Goal: Task Accomplishment & Management: Manage account settings

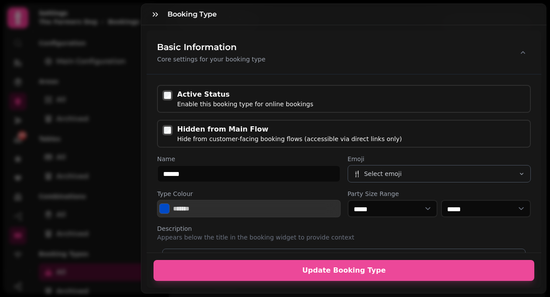
select select "*"
select select "****"
select select "*"
select select "****"
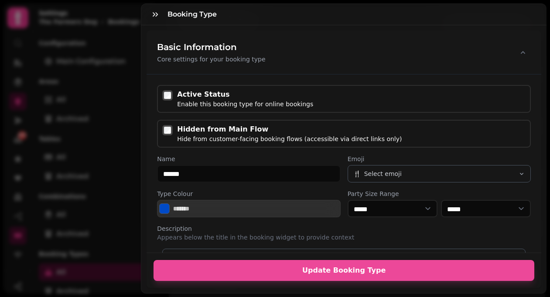
select select "*"
select select "****"
select select "*"
select select "****"
select select "*"
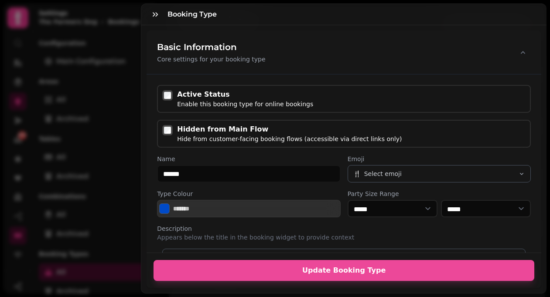
select select "****"
select select "*"
select select "****"
select select "*****"
select select "****"
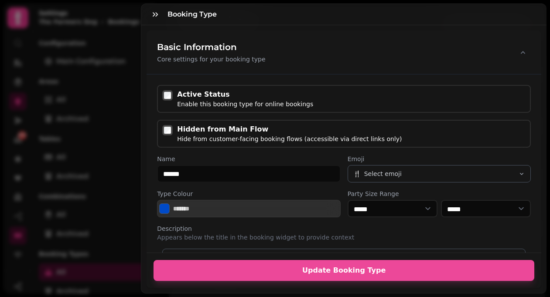
select select "**"
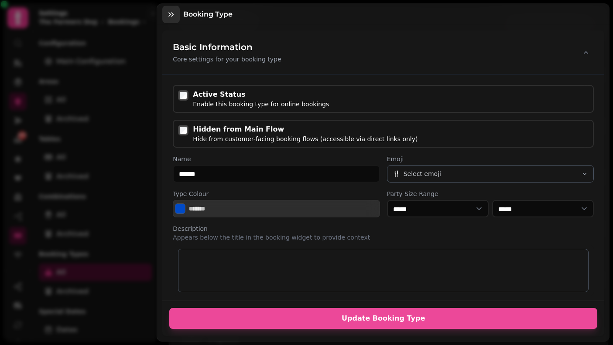
click at [168, 17] on icon "button" at bounding box center [171, 14] width 9 height 9
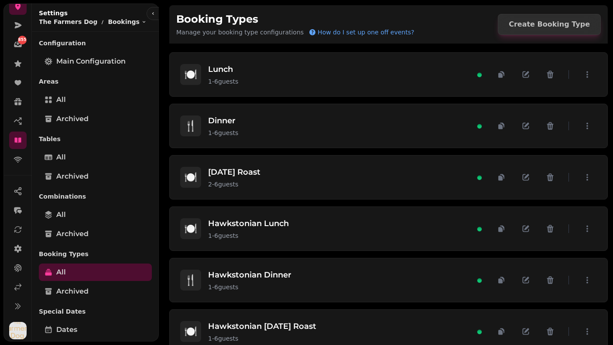
scroll to position [97, 0]
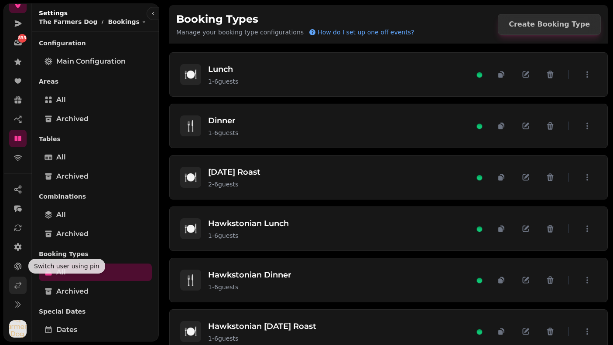
click at [17, 280] on link at bounding box center [17, 285] width 17 height 17
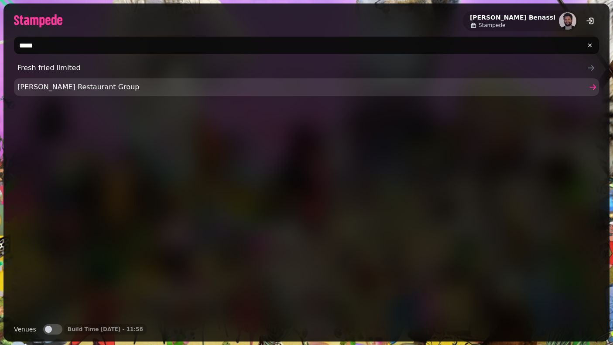
type input "*****"
click at [41, 86] on span "Friedman's Restaurant Group" at bounding box center [301, 87] width 569 height 10
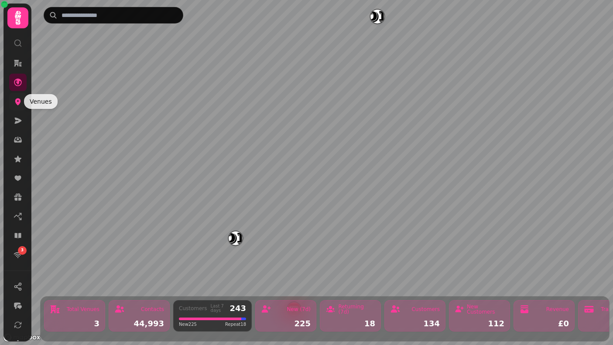
click at [16, 103] on icon at bounding box center [18, 101] width 9 height 9
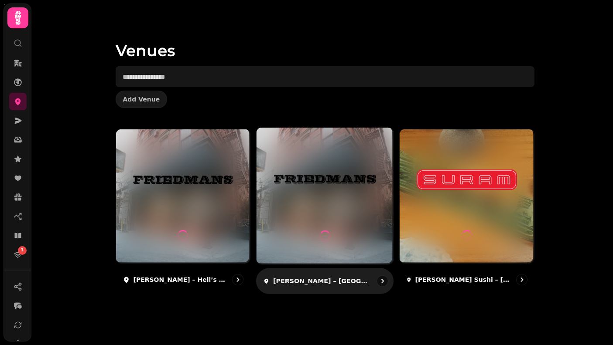
click at [299, 199] on img at bounding box center [324, 179] width 102 height 57
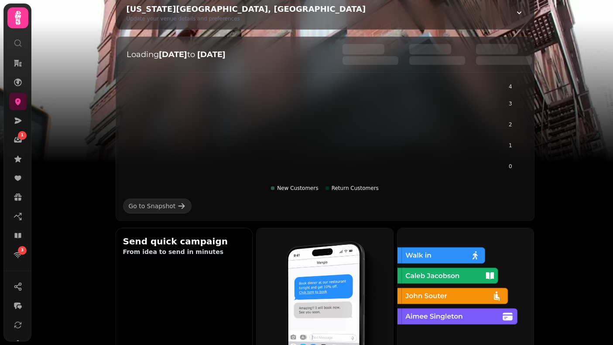
scroll to position [124, 0]
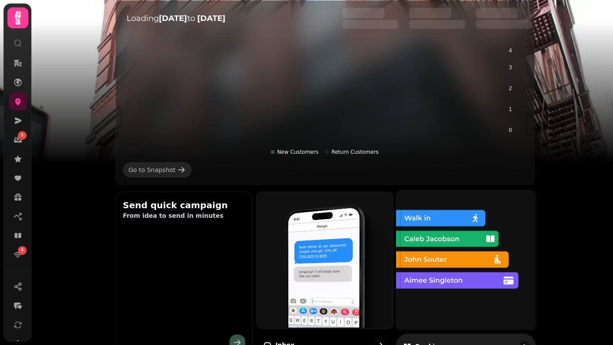
click at [428, 281] on img at bounding box center [464, 259] width 139 height 139
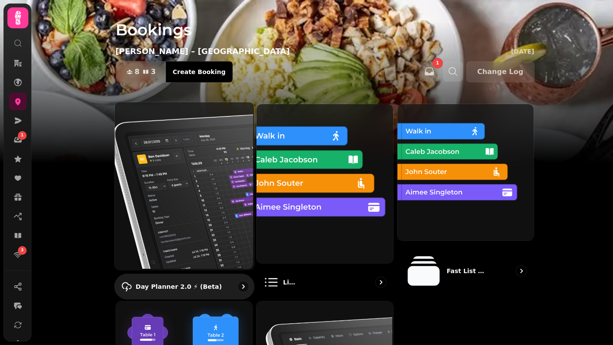
click at [147, 178] on img at bounding box center [182, 185] width 139 height 167
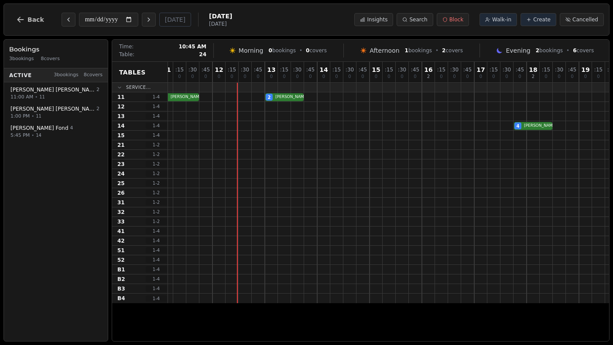
scroll to position [0, 96]
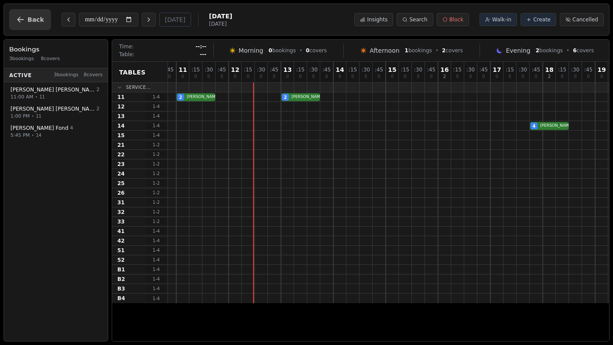
click at [20, 19] on icon "button" at bounding box center [20, 20] width 7 height 6
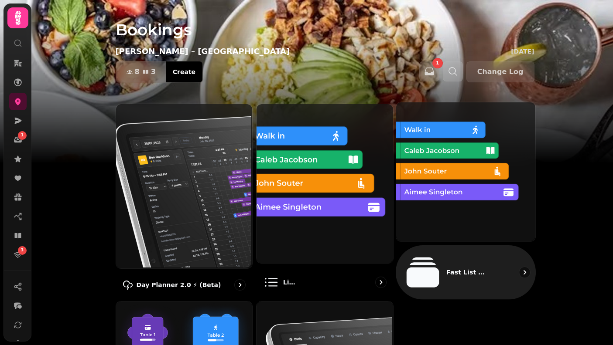
click at [405, 166] on img at bounding box center [464, 171] width 139 height 139
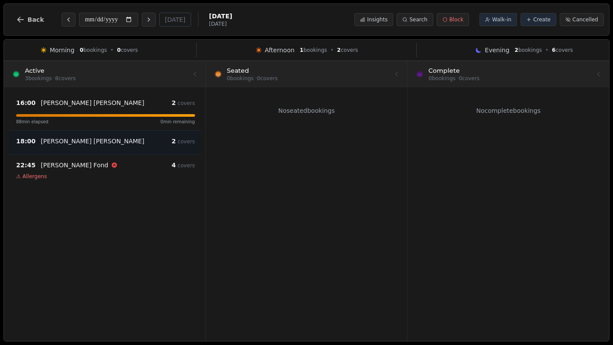
click at [146, 137] on div "Wendell Haynes" at bounding box center [106, 141] width 131 height 9
select select "****"
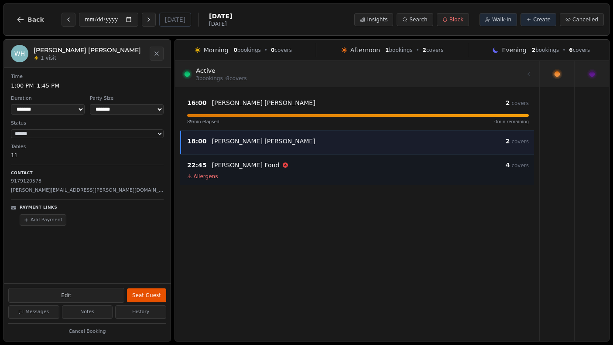
click at [234, 175] on div "⚠ Allergens" at bounding box center [357, 176] width 341 height 7
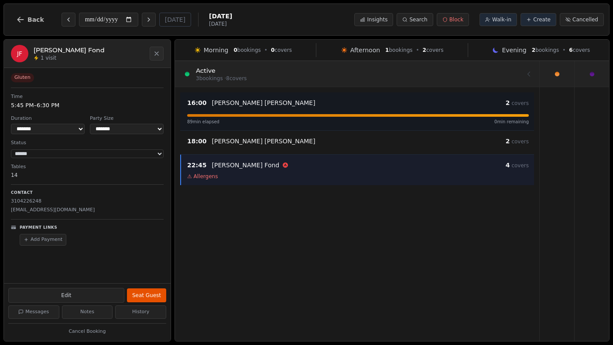
click at [242, 100] on p "Lucy Brancaccio" at bounding box center [263, 103] width 103 height 9
select select "*"
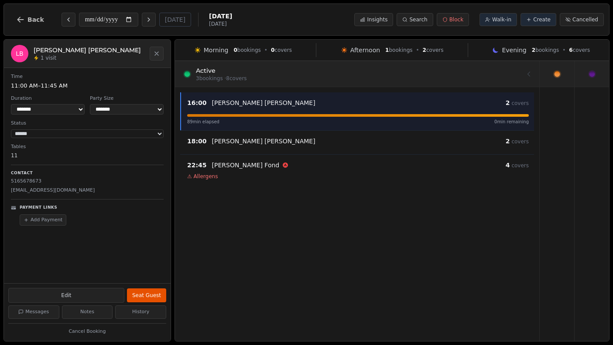
click at [285, 70] on div at bounding box center [357, 73] width 346 height 24
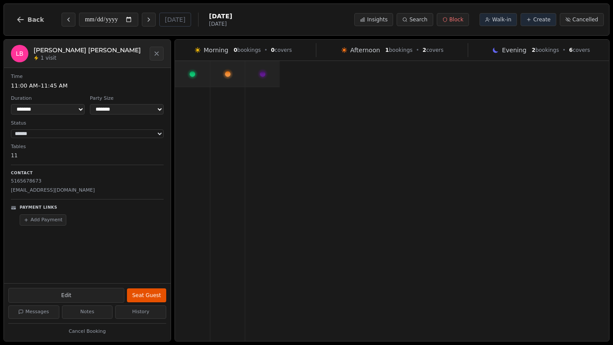
click at [263, 75] on icon at bounding box center [262, 75] width 6 height 6
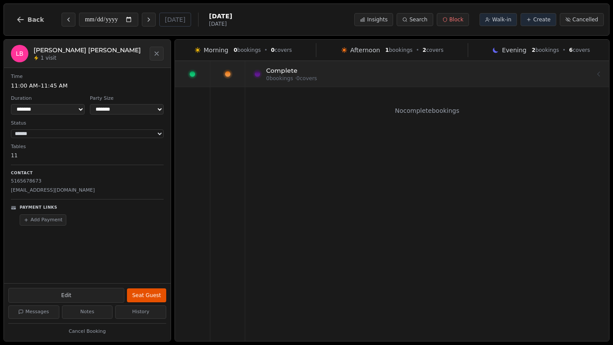
click at [233, 75] on div at bounding box center [227, 74] width 34 height 26
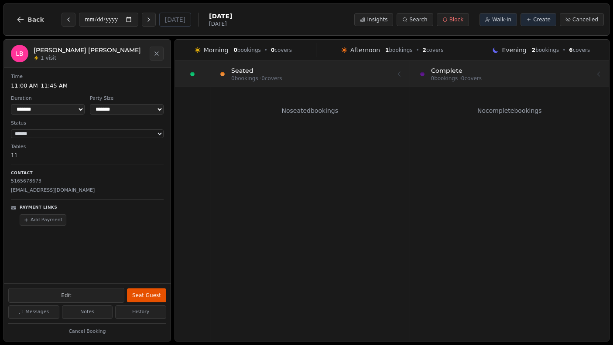
click at [203, 75] on div at bounding box center [192, 74] width 35 height 26
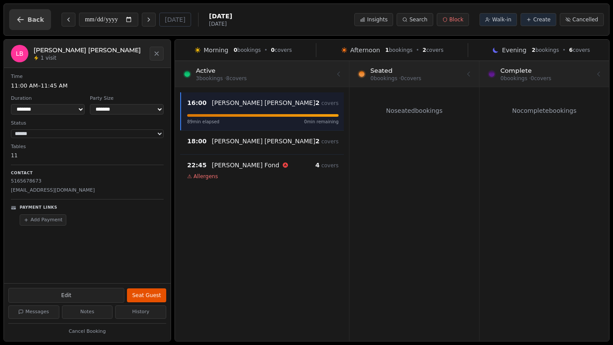
click at [40, 28] on button "Back" at bounding box center [30, 19] width 42 height 21
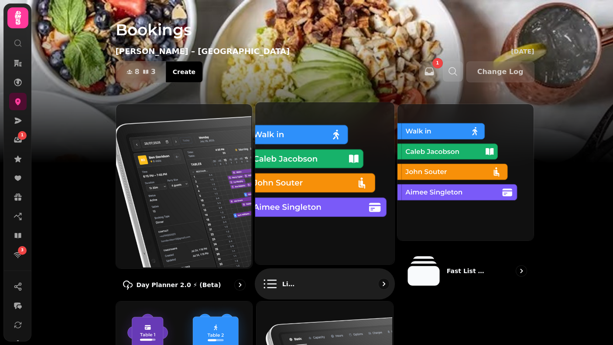
click at [327, 203] on img at bounding box center [323, 183] width 139 height 162
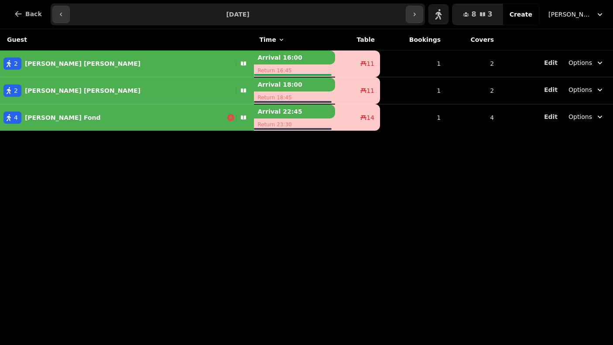
click at [254, 59] on p "Arrival 16:00" at bounding box center [294, 58] width 81 height 14
click at [165, 63] on div "2 Lucy Brancaccio" at bounding box center [116, 64] width 232 height 12
select select "**********"
select select "*"
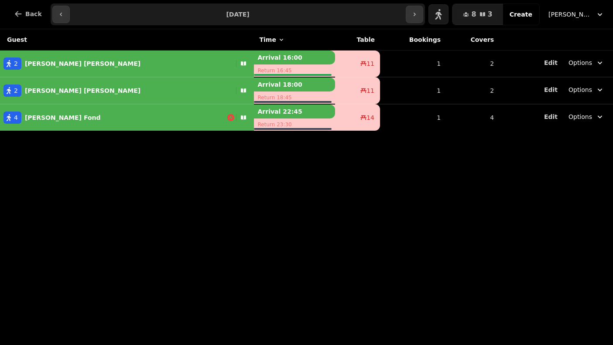
select select "****"
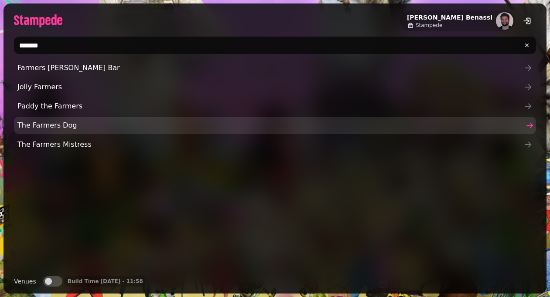
type input "*******"
click at [86, 126] on span "The Farmers Dog" at bounding box center [270, 125] width 506 height 10
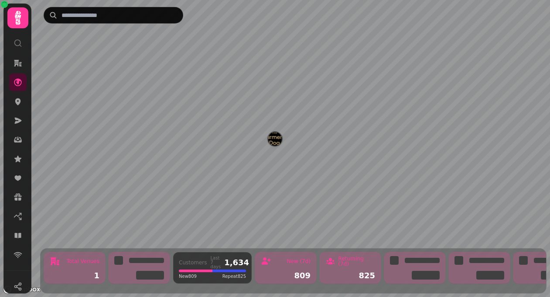
click at [28, 104] on nav at bounding box center [18, 158] width 23 height 209
click at [20, 104] on icon at bounding box center [18, 101] width 9 height 9
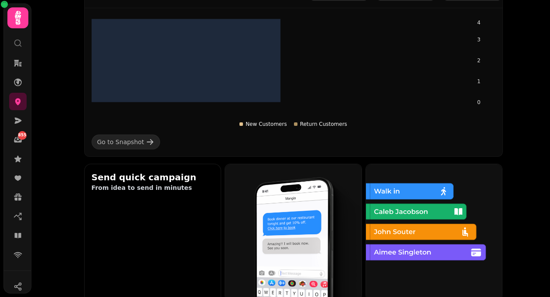
scroll to position [155, 0]
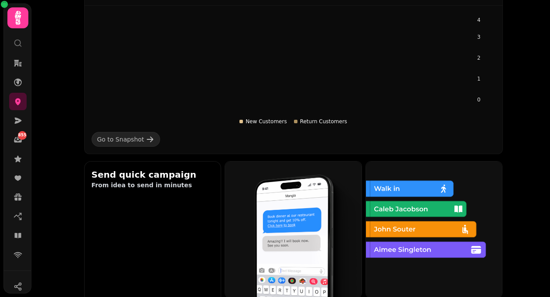
click at [400, 218] on img at bounding box center [433, 229] width 136 height 136
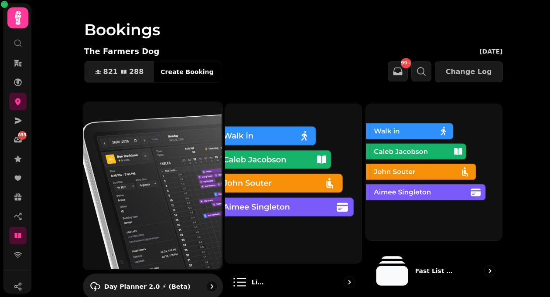
click at [177, 146] on img at bounding box center [151, 185] width 139 height 167
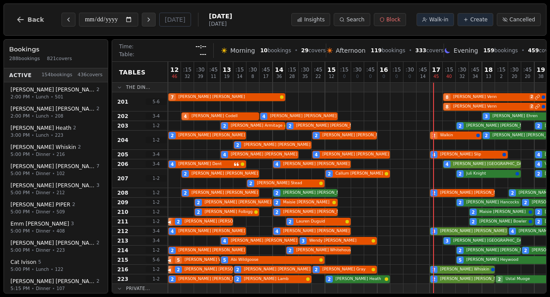
click at [152, 20] on icon "Next day" at bounding box center [148, 19] width 7 height 7
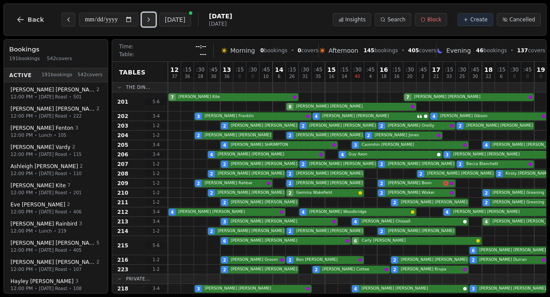
click at [152, 20] on icon "Next day" at bounding box center [148, 19] width 7 height 7
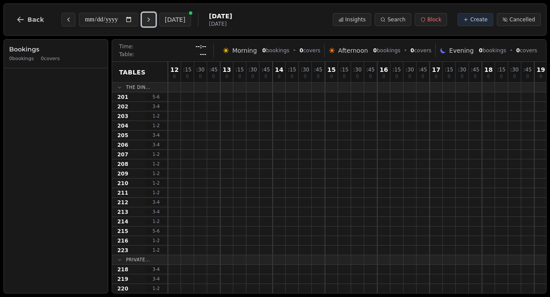
click at [152, 20] on icon "Next day" at bounding box center [148, 19] width 7 height 7
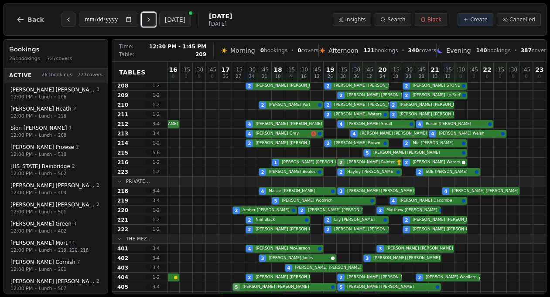
scroll to position [0, 211]
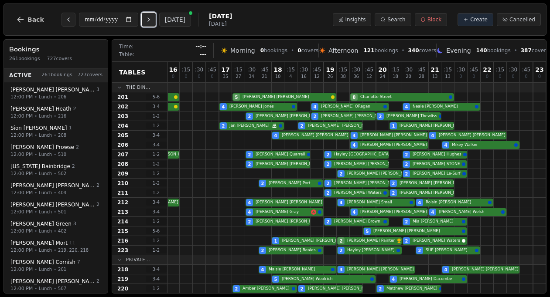
click at [150, 19] on icon "Next day" at bounding box center [149, 19] width 2 height 3
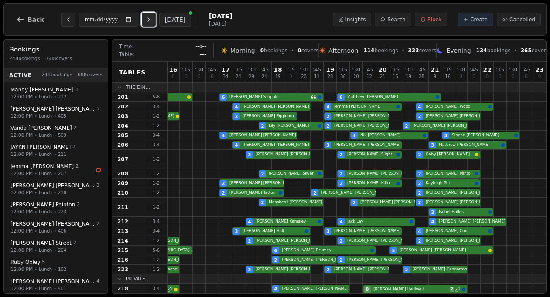
click at [150, 19] on icon "Next day" at bounding box center [149, 19] width 2 height 3
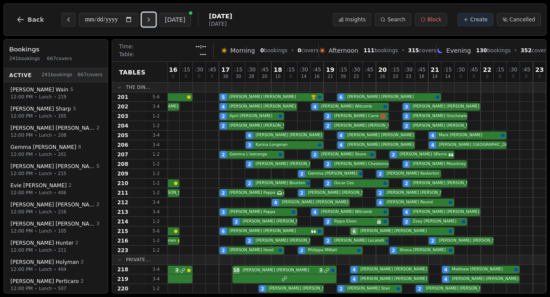
click at [150, 19] on icon "Next day" at bounding box center [149, 19] width 2 height 3
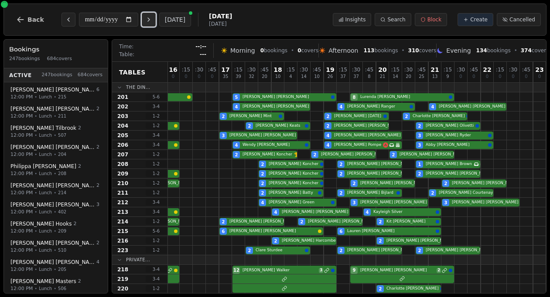
click at [150, 19] on icon "Next day" at bounding box center [149, 19] width 2 height 3
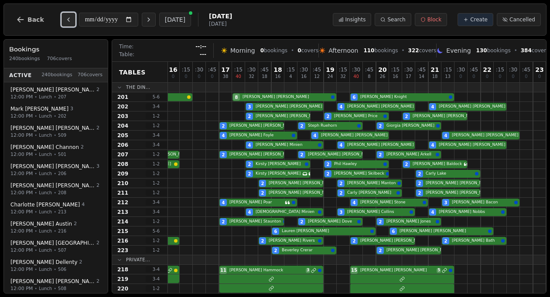
click at [61, 20] on button "Previous day" at bounding box center [68, 20] width 14 height 14
type input "**********"
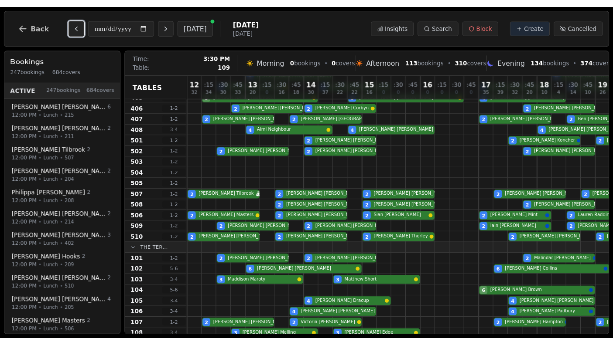
scroll to position [0, 0]
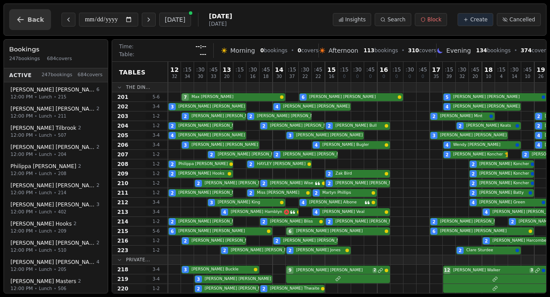
click at [27, 14] on button "Back" at bounding box center [30, 19] width 42 height 21
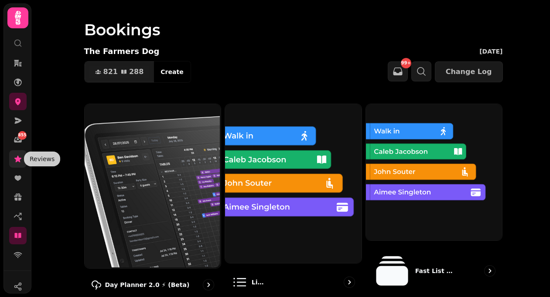
click at [17, 158] on icon at bounding box center [17, 159] width 7 height 7
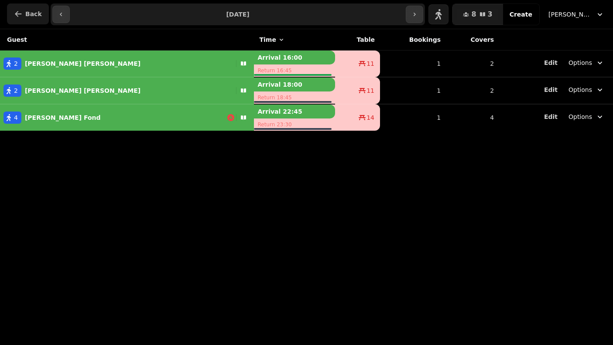
click at [29, 15] on span "Back" at bounding box center [33, 14] width 17 height 6
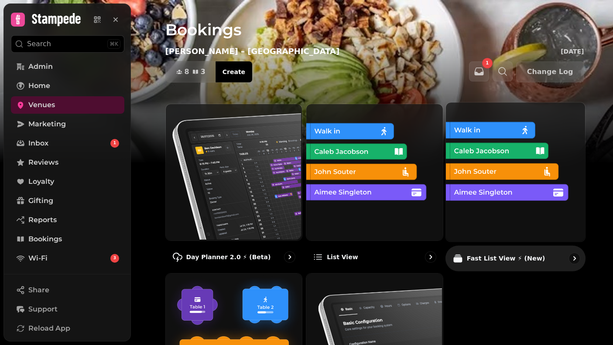
click at [455, 191] on img at bounding box center [514, 171] width 139 height 139
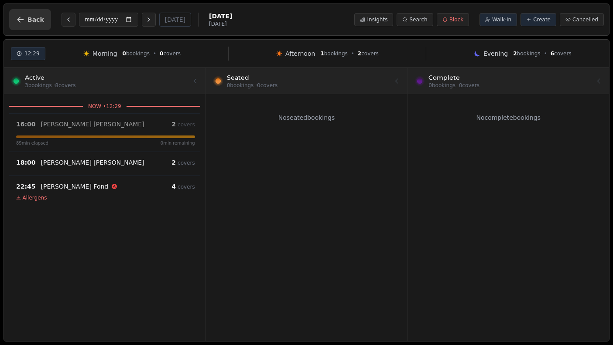
click at [31, 17] on span "Back" at bounding box center [35, 20] width 17 height 6
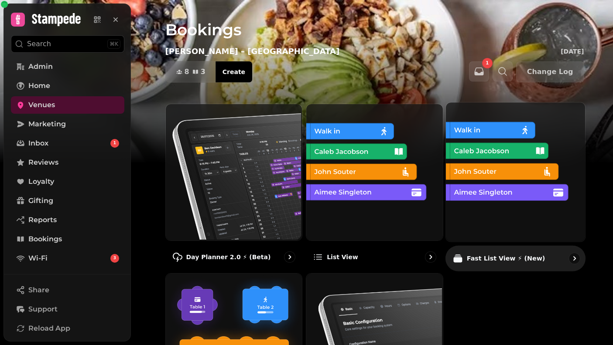
click at [502, 186] on img at bounding box center [514, 171] width 139 height 139
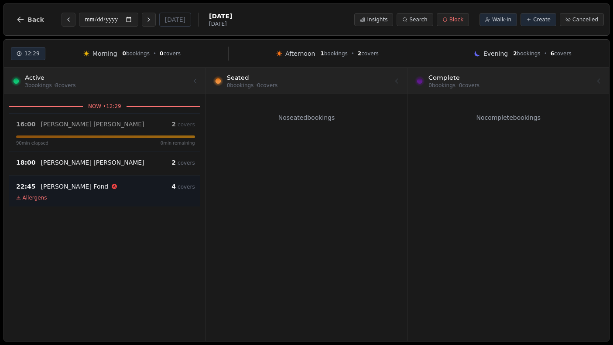
click at [71, 177] on div "22:45 Janna Fond 4 covers ⚠ Allergens" at bounding box center [104, 191] width 191 height 31
select select "****"
select select "*"
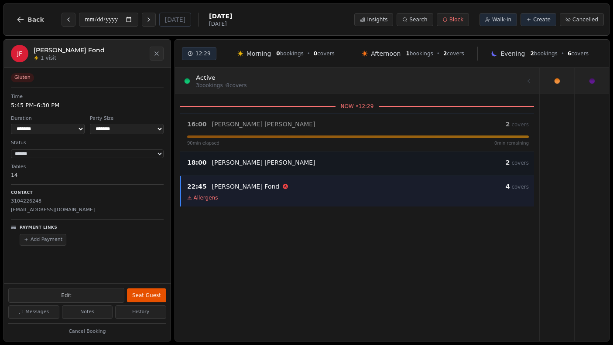
click at [237, 162] on p "Wendell Haynes" at bounding box center [263, 162] width 103 height 9
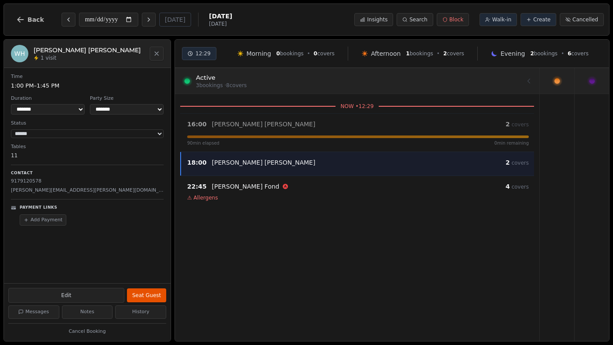
click at [154, 52] on icon "Close" at bounding box center [156, 53] width 7 height 7
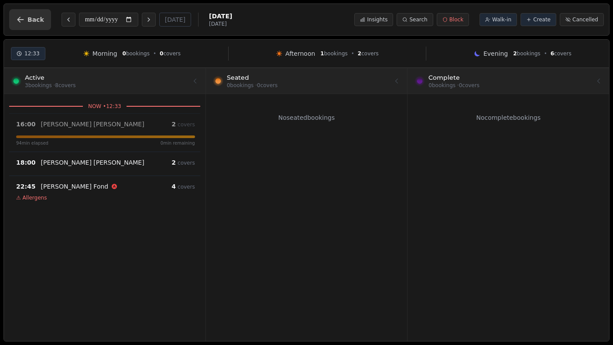
click at [29, 23] on button "Back" at bounding box center [30, 19] width 42 height 21
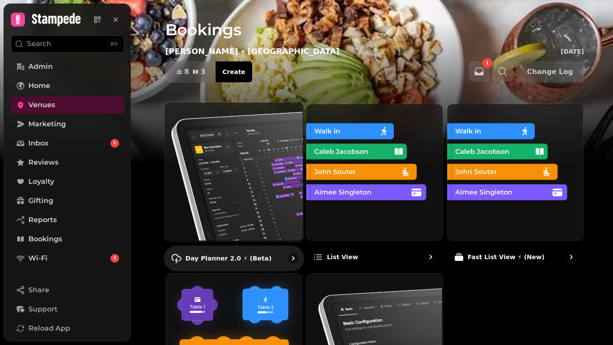
click at [277, 200] on img at bounding box center [232, 171] width 139 height 139
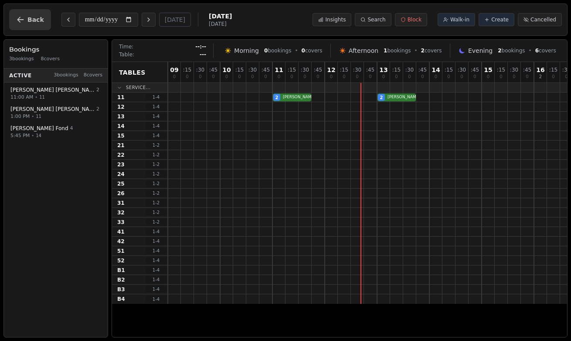
click at [18, 24] on icon "button" at bounding box center [20, 19] width 9 height 9
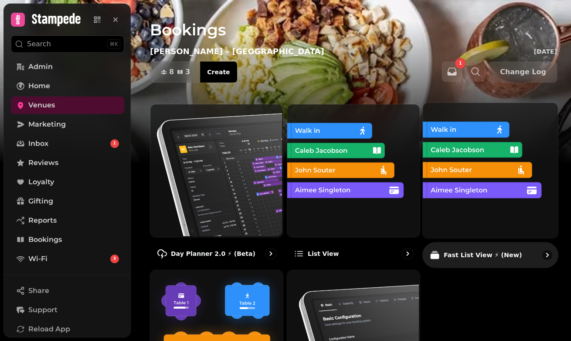
click at [467, 177] on img at bounding box center [489, 169] width 135 height 135
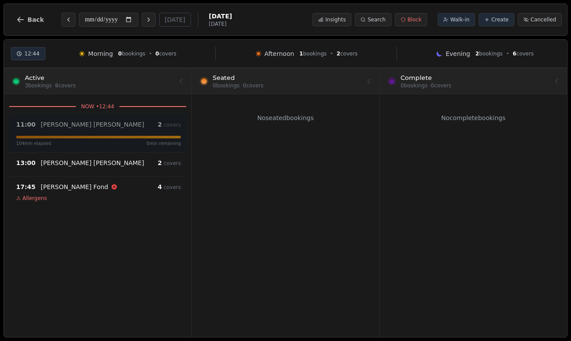
click at [106, 144] on div "104 min elapsed 0 min remaining" at bounding box center [98, 143] width 165 height 7
select select "****"
select select "*"
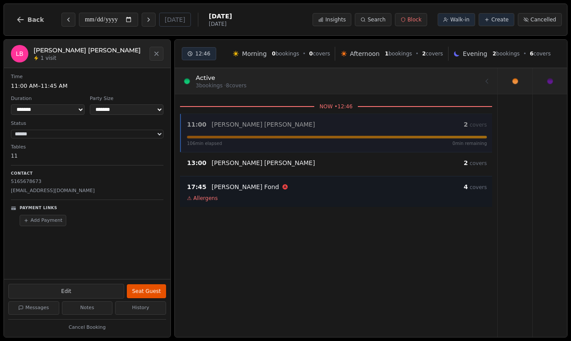
click at [226, 188] on p "Janna Fond" at bounding box center [246, 186] width 68 height 9
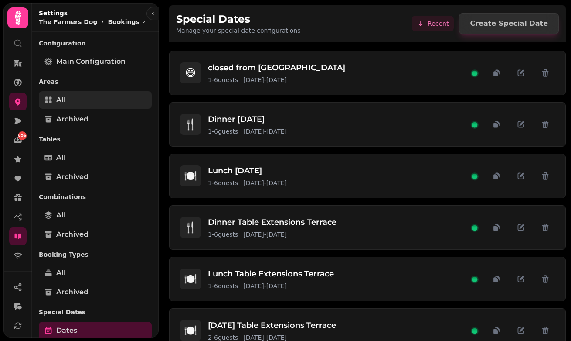
click at [120, 102] on link "All" at bounding box center [95, 99] width 113 height 17
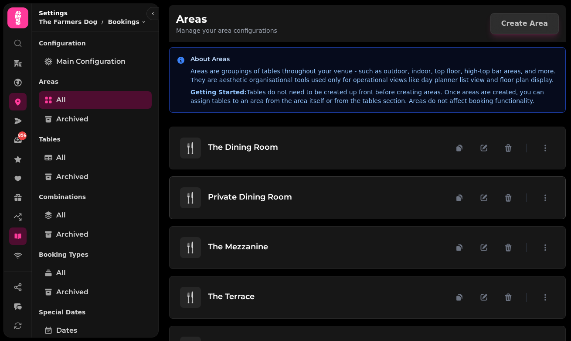
scroll to position [33, 0]
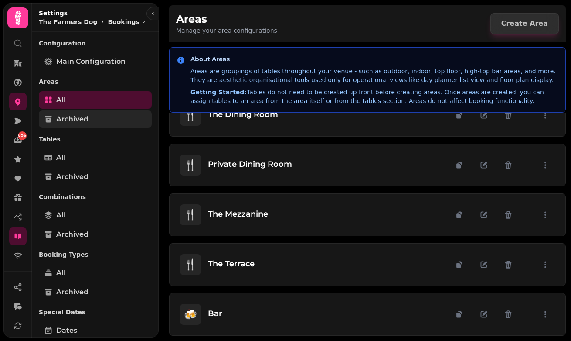
click at [112, 122] on link "Archived" at bounding box center [95, 118] width 113 height 17
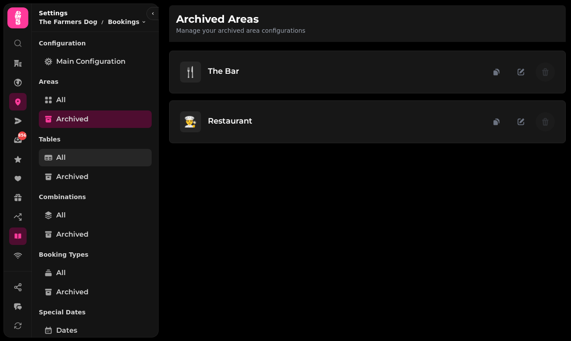
click at [105, 157] on link "All" at bounding box center [95, 157] width 113 height 17
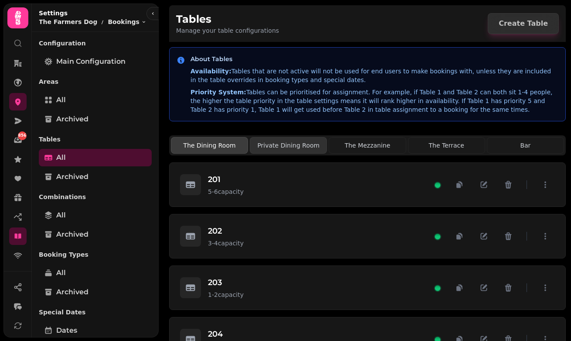
click at [264, 147] on button "Private Dining Room" at bounding box center [288, 145] width 77 height 17
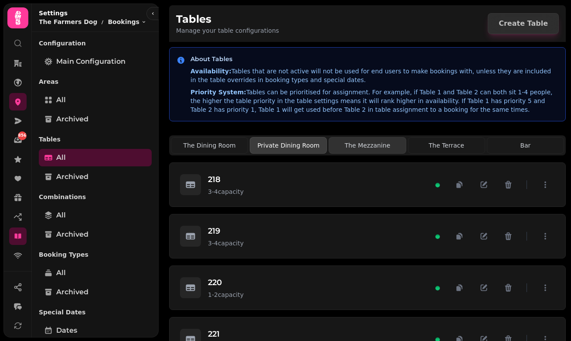
click at [385, 150] on button "The Mezzanine" at bounding box center [367, 145] width 77 height 17
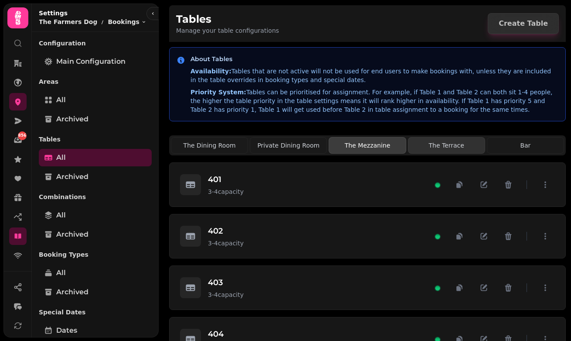
click at [447, 145] on button "The Terrace" at bounding box center [446, 145] width 77 height 17
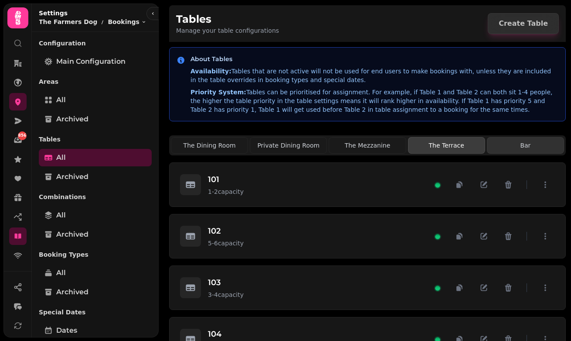
click at [502, 147] on button "Bar" at bounding box center [525, 145] width 77 height 17
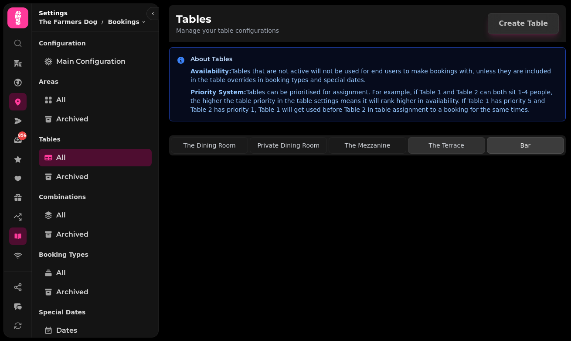
click at [433, 146] on button "The Terrace" at bounding box center [446, 145] width 77 height 17
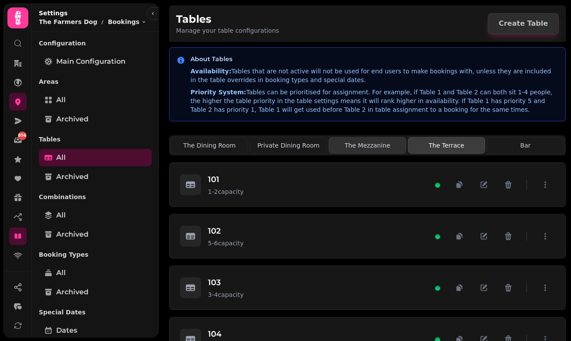
click at [362, 144] on button "The Mezzanine" at bounding box center [367, 145] width 77 height 17
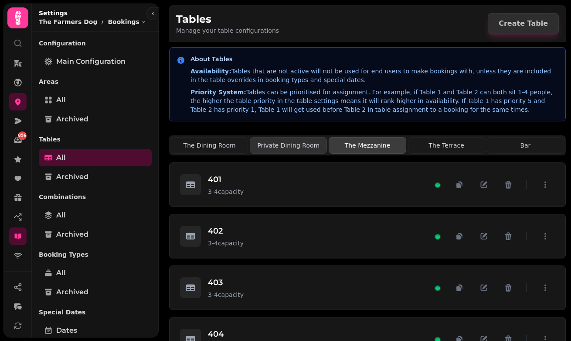
click at [291, 146] on button "Private Dining Room" at bounding box center [288, 145] width 77 height 17
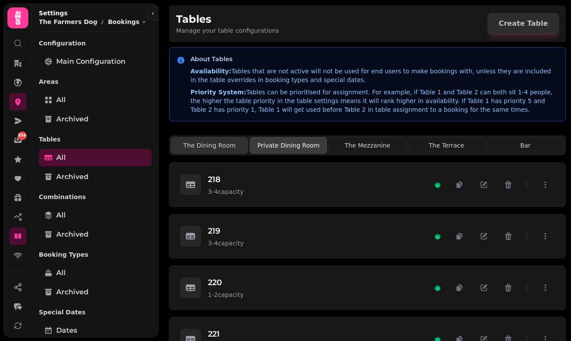
click at [208, 138] on button "The Dining Room" at bounding box center [209, 145] width 77 height 17
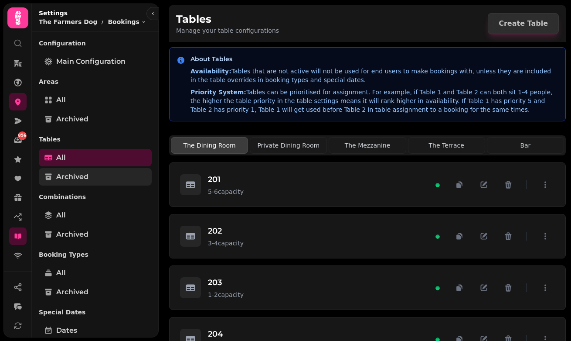
click at [86, 174] on span "Archived" at bounding box center [72, 176] width 32 height 10
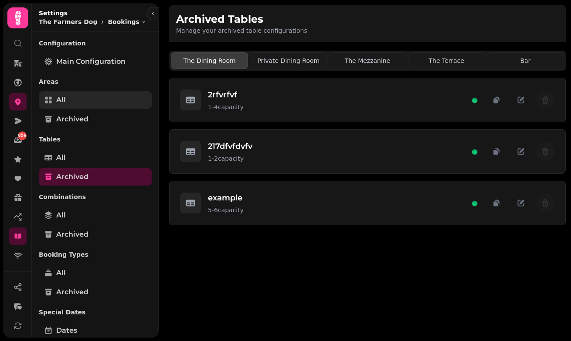
click at [92, 95] on link "All" at bounding box center [95, 99] width 113 height 17
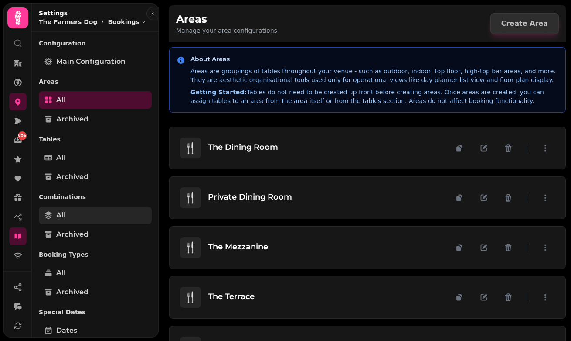
click at [92, 217] on link "All" at bounding box center [95, 214] width 113 height 17
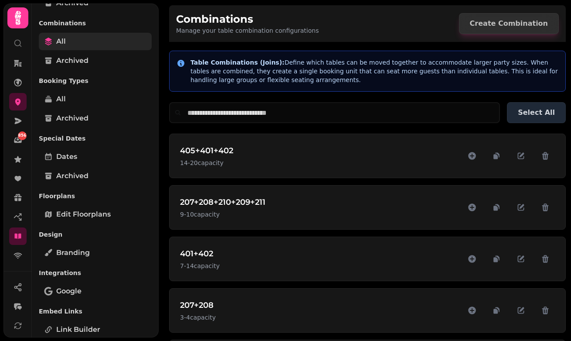
scroll to position [189, 0]
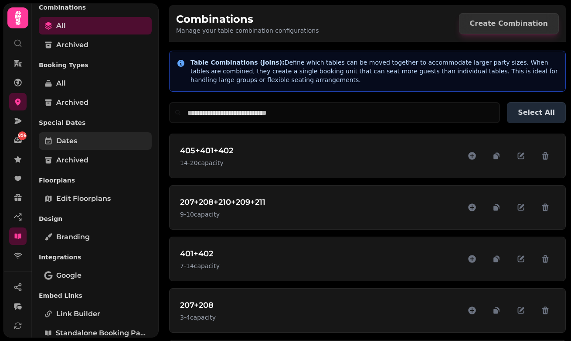
click at [94, 143] on link "Dates" at bounding box center [95, 140] width 113 height 17
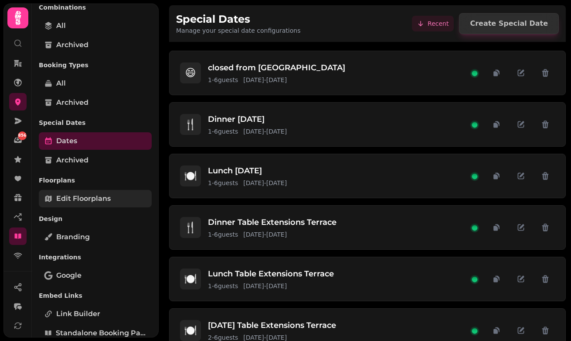
click at [89, 200] on span "Edit Floorplans" at bounding box center [83, 198] width 54 height 10
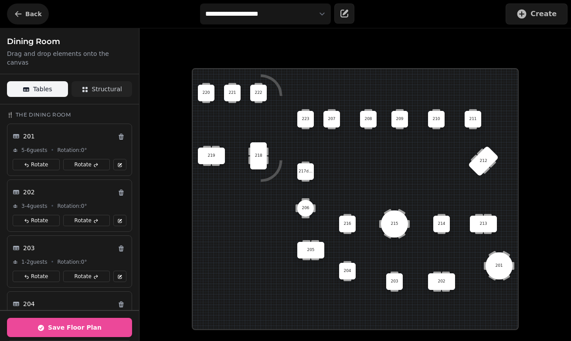
click at [30, 15] on span "Back" at bounding box center [33, 14] width 17 height 6
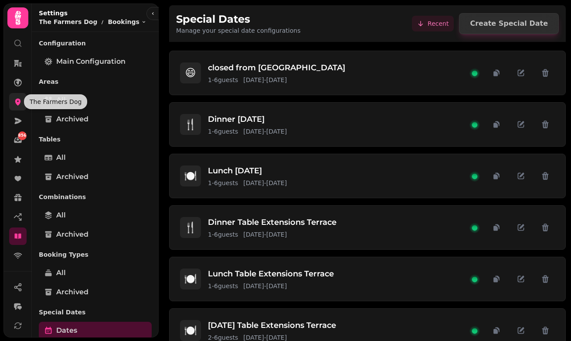
click at [21, 106] on link at bounding box center [17, 101] width 17 height 17
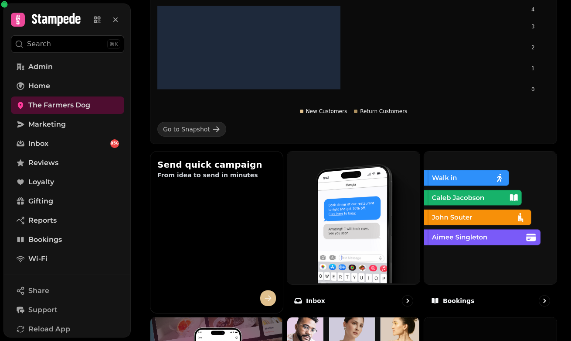
scroll to position [200, 0]
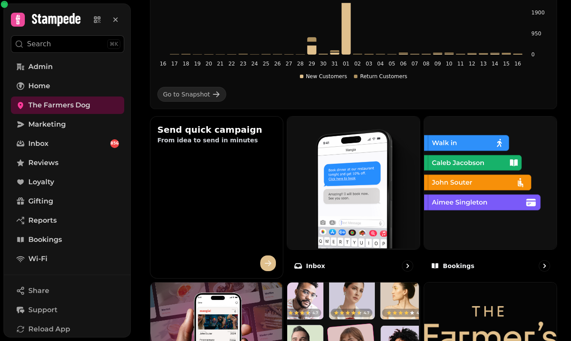
click at [450, 226] on img at bounding box center [489, 182] width 133 height 133
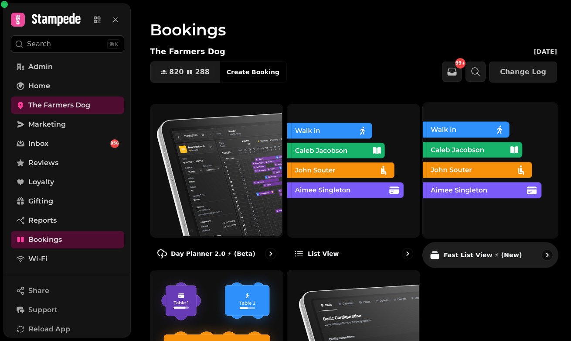
click at [458, 191] on img at bounding box center [489, 169] width 135 height 135
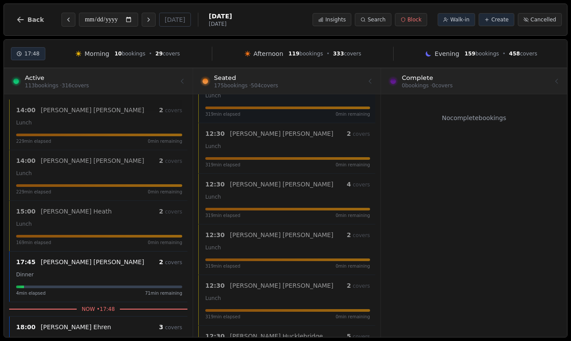
scroll to position [1917, 0]
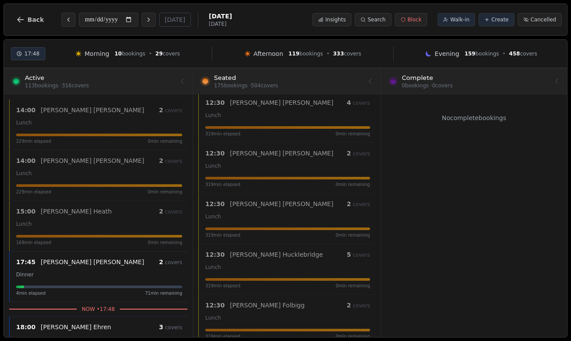
click at [316, 87] on div at bounding box center [287, 80] width 178 height 24
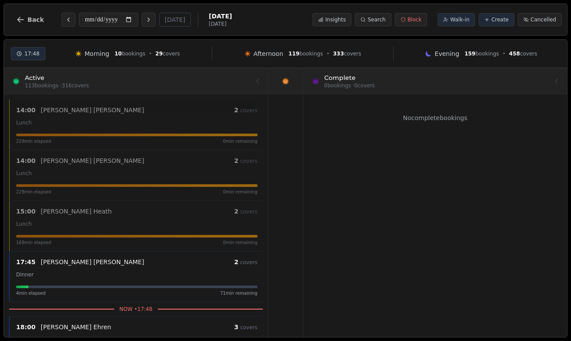
click at [426, 80] on div at bounding box center [435, 80] width 251 height 24
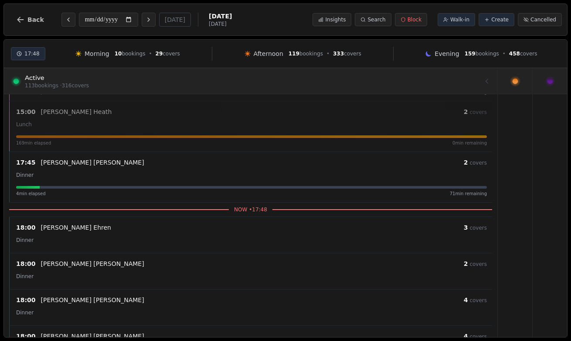
scroll to position [89, 0]
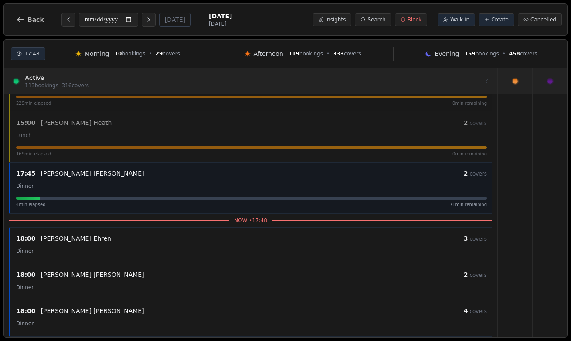
click at [288, 191] on div "17:45 Olivia Morgan 2 covers Dinner 4 min elapsed 71 min remaining" at bounding box center [251, 188] width 481 height 40
select select "****"
select select "*"
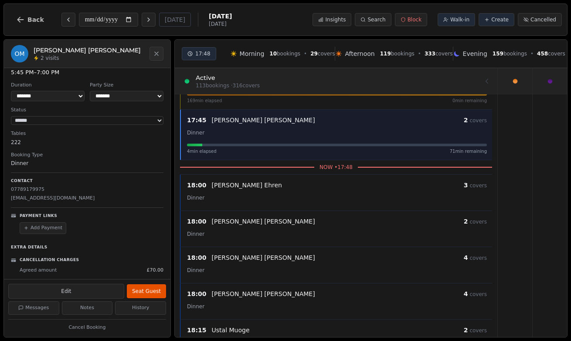
scroll to position [151, 0]
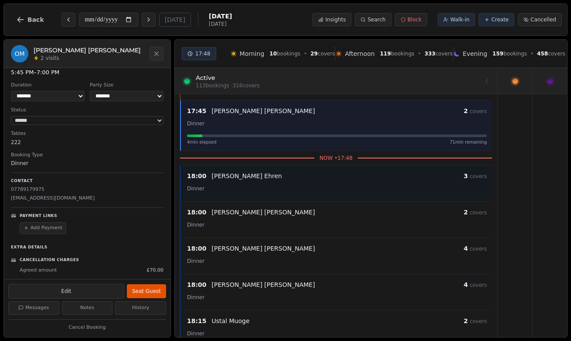
click at [293, 181] on div "18:00 Samantha Ehren 3 covers" at bounding box center [337, 175] width 300 height 10
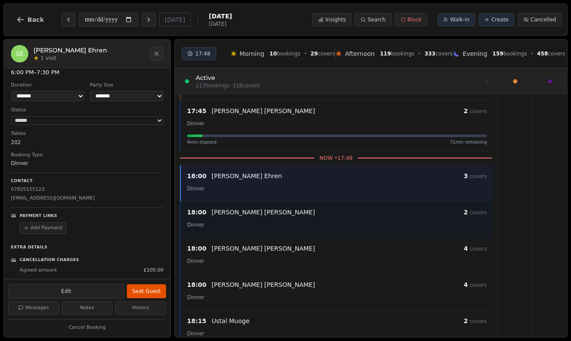
click at [292, 219] on div "Dinner" at bounding box center [337, 224] width 300 height 10
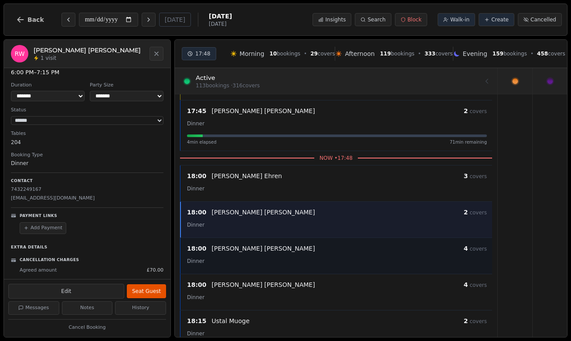
click at [290, 251] on div "Cheryl Thomas" at bounding box center [338, 248] width 252 height 9
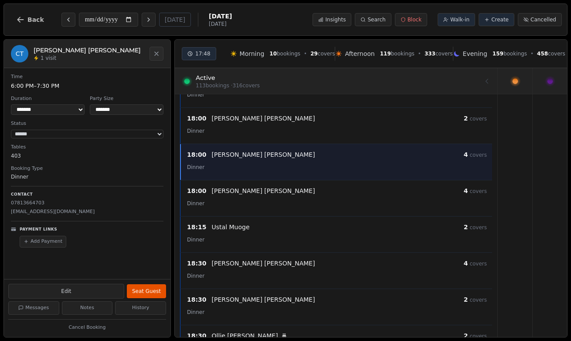
scroll to position [244, 0]
click at [287, 198] on div "Dinner" at bounding box center [337, 203] width 300 height 10
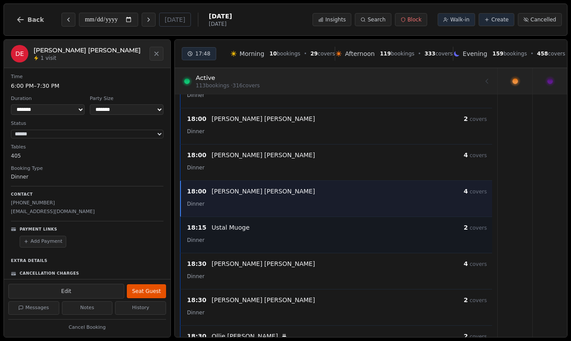
click at [287, 231] on div "Ustal Muoge" at bounding box center [338, 227] width 252 height 9
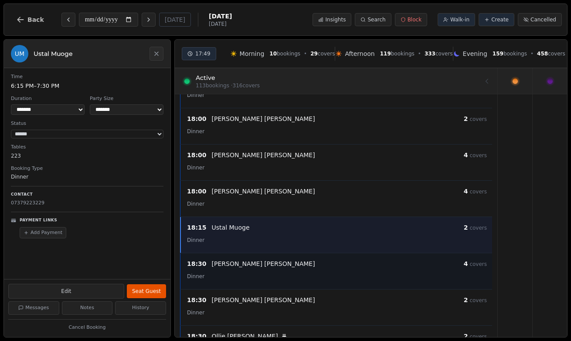
click at [286, 264] on div "Liz Kavanagh" at bounding box center [338, 263] width 252 height 9
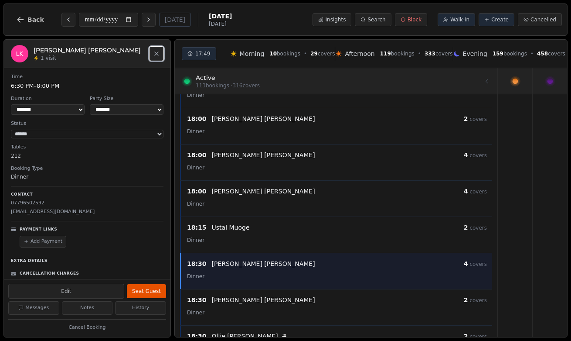
click at [157, 52] on icon "Close" at bounding box center [156, 53] width 3 height 3
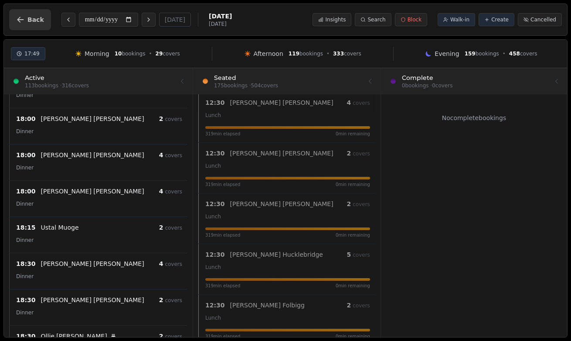
click at [45, 18] on button "Back" at bounding box center [30, 19] width 42 height 21
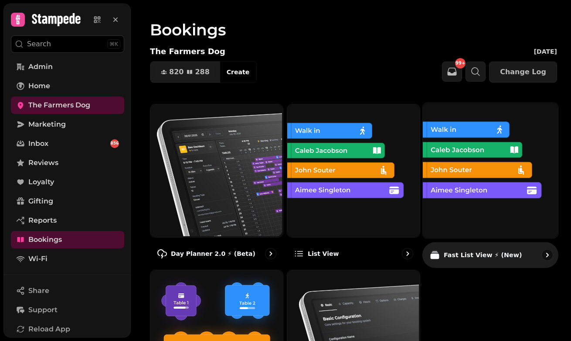
click at [465, 190] on img at bounding box center [489, 169] width 135 height 135
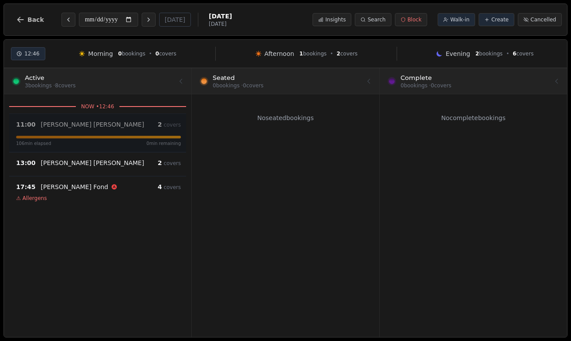
click at [64, 137] on div at bounding box center [98, 137] width 165 height 3
select select "****"
select select "*"
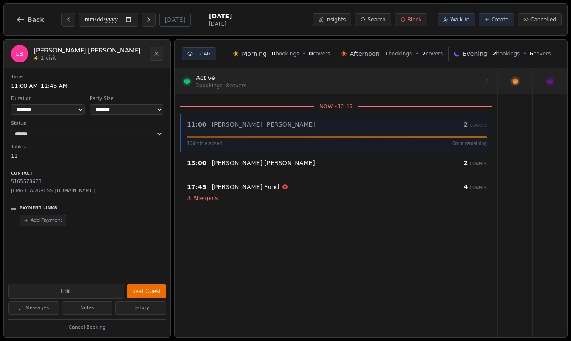
click at [143, 295] on button "Seat Guest" at bounding box center [146, 291] width 39 height 14
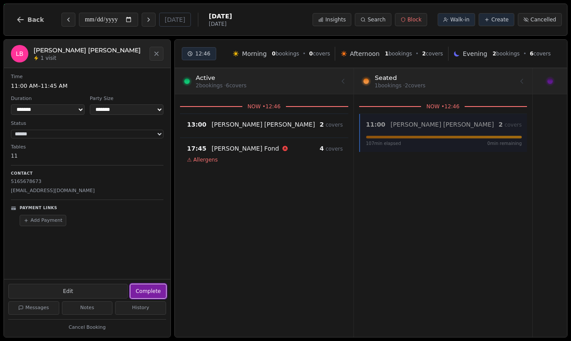
click at [143, 295] on button "Complete" at bounding box center [148, 291] width 36 height 14
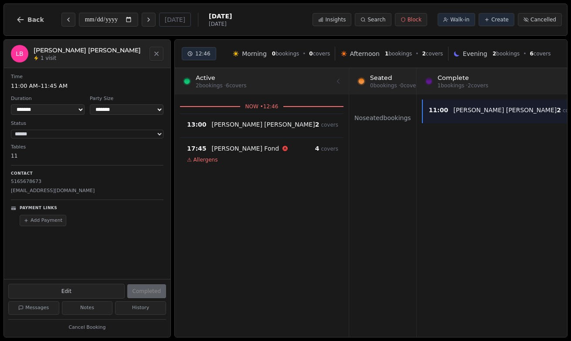
click at [153, 51] on icon "Close" at bounding box center [156, 53] width 7 height 7
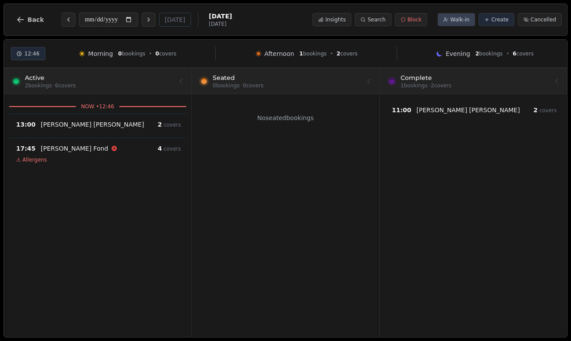
click at [455, 24] on button "Walk-in" at bounding box center [456, 19] width 37 height 13
select select "****"
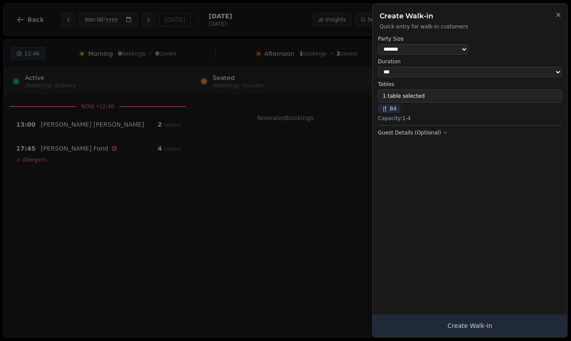
click at [557, 15] on icon "button" at bounding box center [558, 14] width 7 height 7
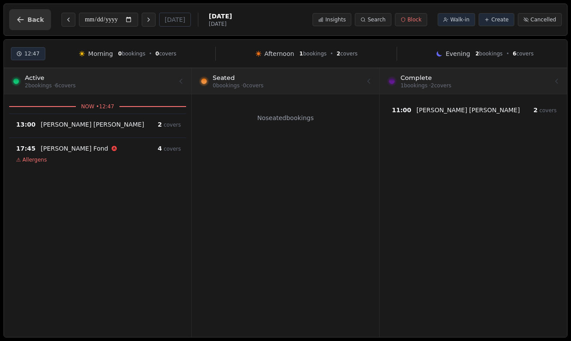
click at [32, 14] on button "Back" at bounding box center [30, 19] width 42 height 21
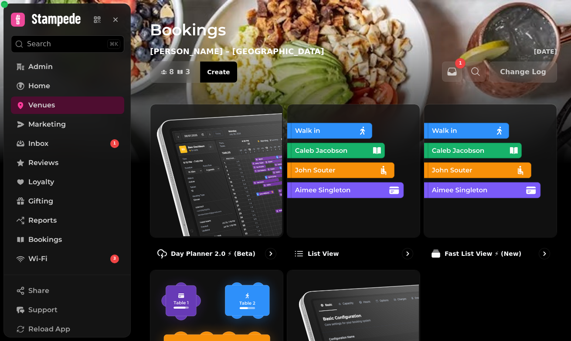
click at [214, 61] on span "8 3 Covers Create" at bounding box center [194, 72] width 88 height 22
click at [218, 75] on span "Create" at bounding box center [218, 72] width 23 height 6
select select "****"
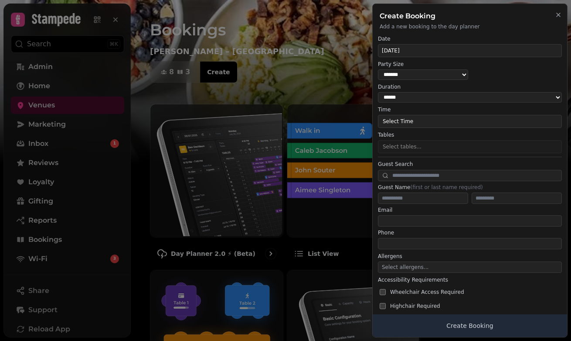
click at [557, 13] on icon "button" at bounding box center [558, 14] width 7 height 7
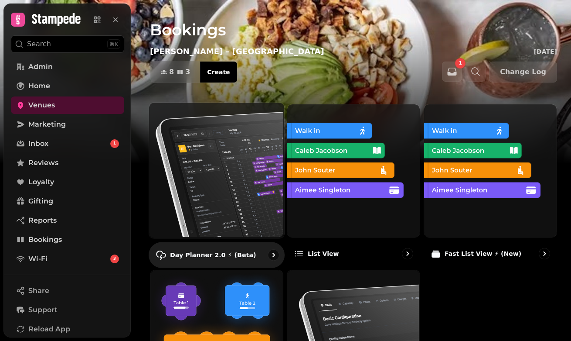
click at [201, 162] on img at bounding box center [215, 169] width 135 height 135
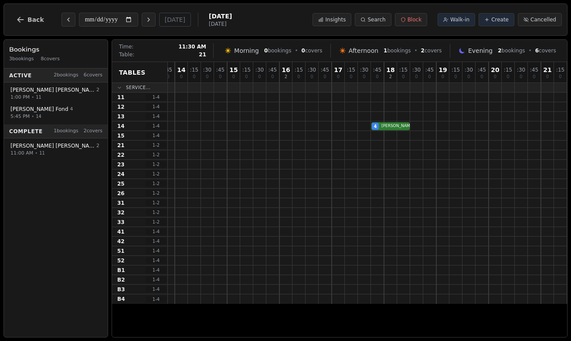
scroll to position [0, 273]
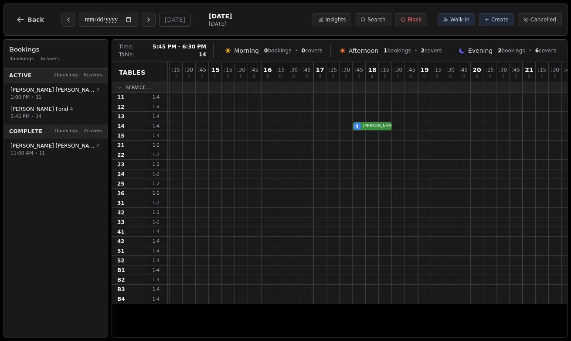
click at [374, 127] on div "4 [PERSON_NAME]" at bounding box center [261, 126] width 732 height 10
select select "****"
select select "*"
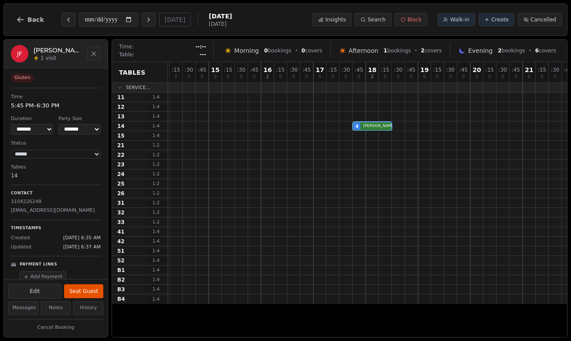
click at [93, 54] on icon "Close" at bounding box center [93, 53] width 3 height 3
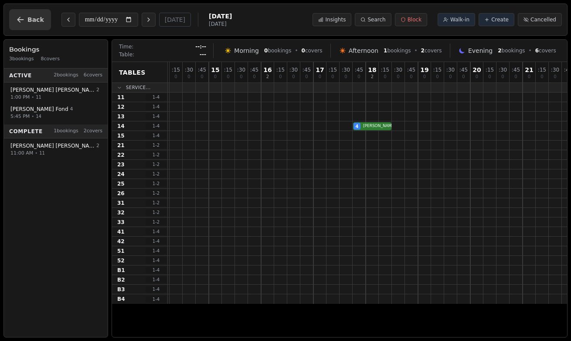
click at [27, 21] on span "Back" at bounding box center [35, 20] width 17 height 6
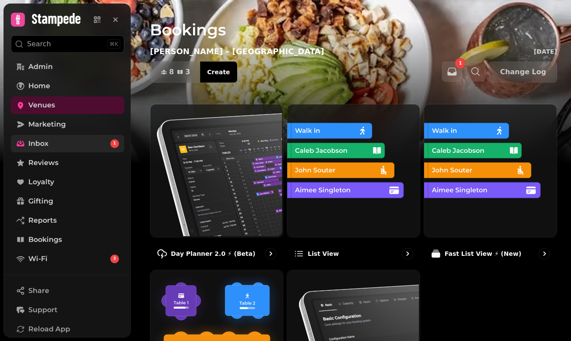
click at [69, 135] on link "Inbox 1" at bounding box center [67, 143] width 113 height 17
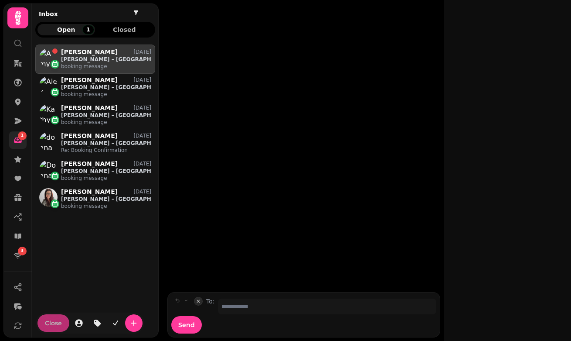
scroll to position [289, 120]
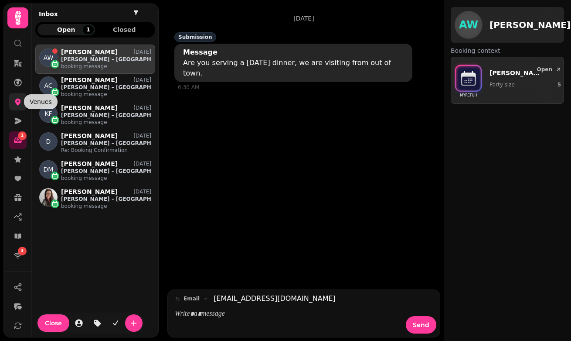
click at [15, 100] on icon at bounding box center [18, 102] width 6 height 7
